Goal: Transaction & Acquisition: Purchase product/service

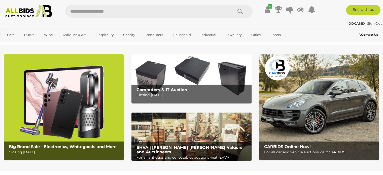
click at [160, 87] on b "Computers & IT Auction" at bounding box center [162, 89] width 51 height 5
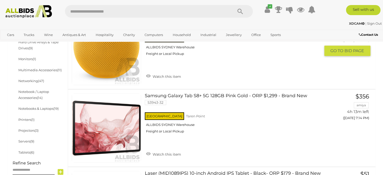
scroll to position [227, 0]
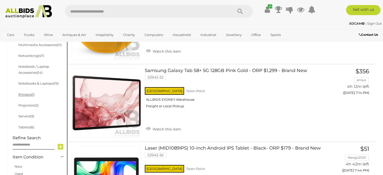
click at [25, 94] on link "Printers (1)" at bounding box center [26, 94] width 16 height 4
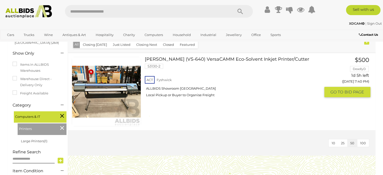
scroll to position [76, 0]
